Goal: Transaction & Acquisition: Purchase product/service

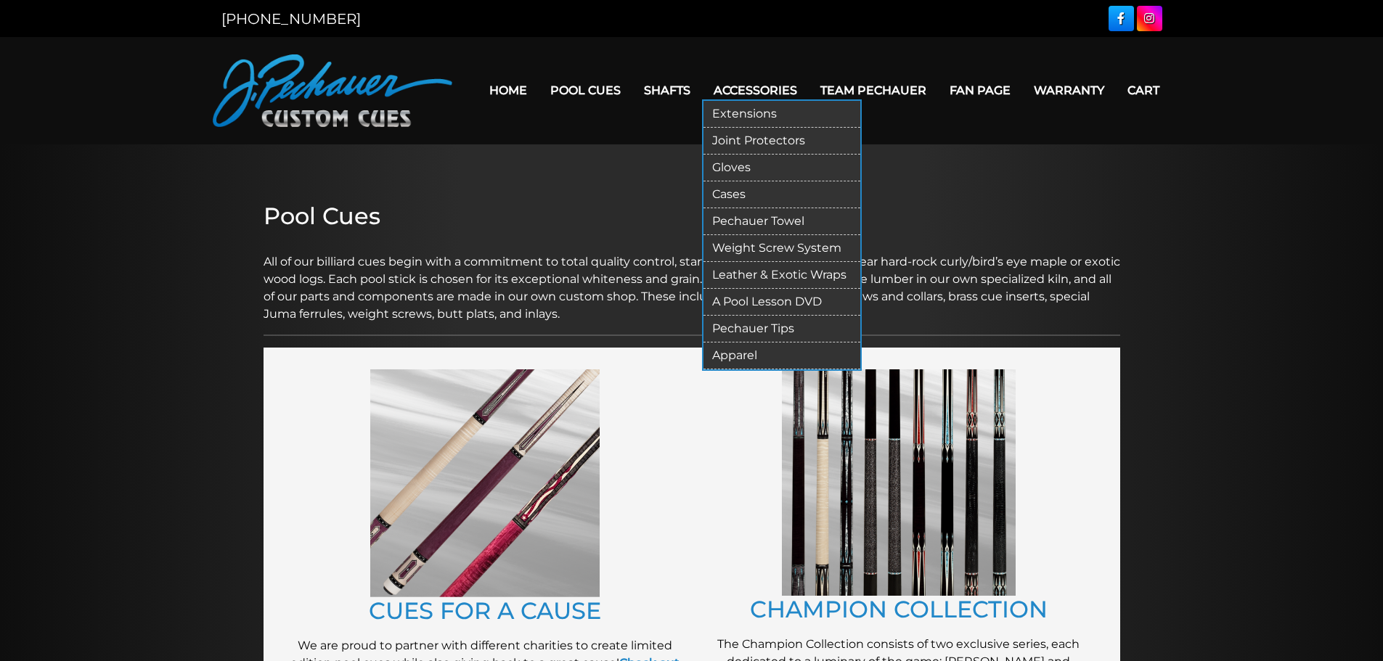
click at [732, 195] on link "Cases" at bounding box center [781, 194] width 157 height 27
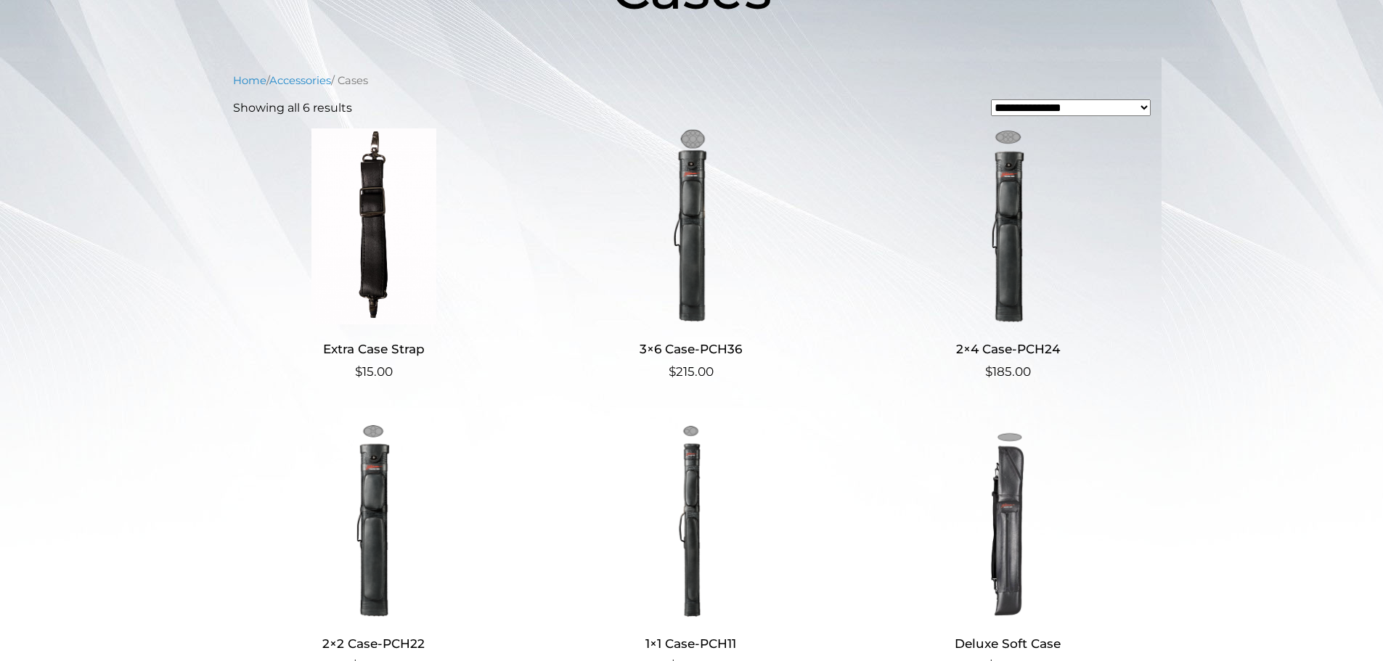
scroll to position [290, 0]
click at [697, 294] on img at bounding box center [691, 227] width 282 height 196
